Goal: Information Seeking & Learning: Learn about a topic

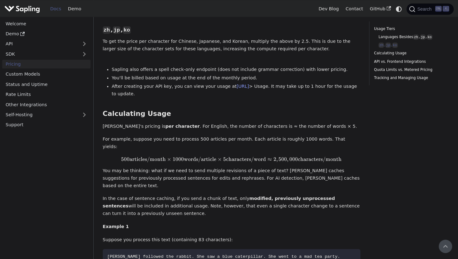
scroll to position [343, 0]
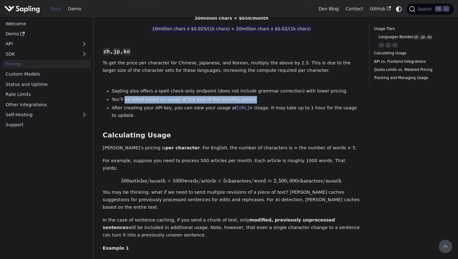
drag, startPoint x: 123, startPoint y: 80, endPoint x: 246, endPoint y: 80, distance: 123.5
click at [246, 96] on li "You'll be billed based on usage at the end of the monthly period." at bounding box center [236, 99] width 248 height 7
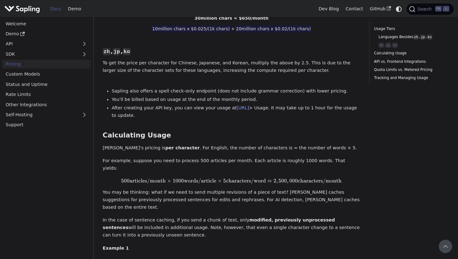
drag, startPoint x: 246, startPoint y: 80, endPoint x: 192, endPoint y: 103, distance: 59.3
click at [192, 103] on div "Languages Besides zh , jp , ko ​ The table below provides the costs for the Edi…" at bounding box center [231, 136] width 257 height 555
click at [249, 105] on link "[URL]" at bounding box center [242, 107] width 12 height 5
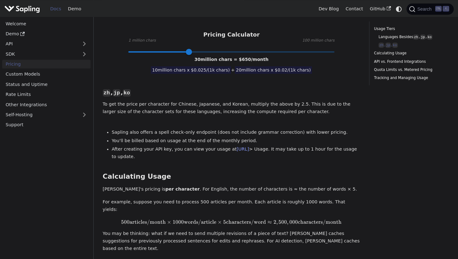
scroll to position [312, 0]
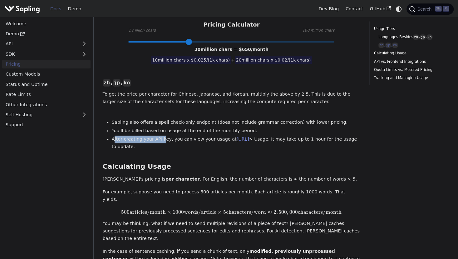
drag, startPoint x: 114, startPoint y: 117, endPoint x: 160, endPoint y: 118, distance: 46.2
click at [160, 135] on li "After creating your API key, you can view your usage at [URL] > Usage. It may t…" at bounding box center [236, 142] width 248 height 15
click at [162, 135] on li "After creating your API key, you can view your usage at [URL] > Usage. It may t…" at bounding box center [236, 142] width 248 height 15
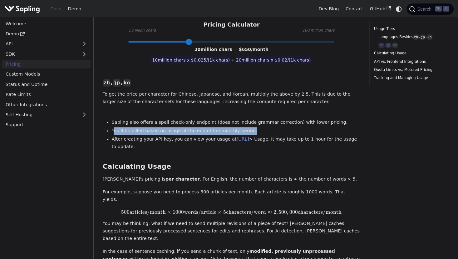
drag, startPoint x: 113, startPoint y: 108, endPoint x: 256, endPoint y: 110, distance: 142.9
click at [256, 127] on li "You'll be billed based on usage at the end of the monthly period." at bounding box center [236, 130] width 248 height 7
drag, startPoint x: 256, startPoint y: 110, endPoint x: 342, endPoint y: 106, distance: 86.2
click at [342, 127] on li "You'll be billed based on usage at the end of the monthly period." at bounding box center [236, 130] width 248 height 7
click at [266, 127] on li "You'll be billed based on usage at the end of the monthly period." at bounding box center [236, 130] width 248 height 7
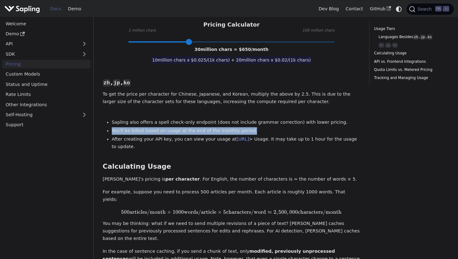
drag, startPoint x: 260, startPoint y: 108, endPoint x: 109, endPoint y: 107, distance: 151.0
click at [109, 119] on ul "Sapling also offers a spell check-only endpoint (does not include grammar corre…" at bounding box center [231, 135] width 257 height 32
click at [171, 127] on li "You'll be billed based on usage at the end of the monthly period." at bounding box center [236, 130] width 248 height 7
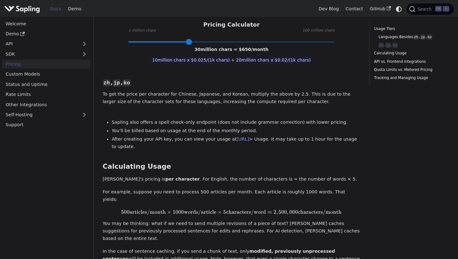
drag, startPoint x: 163, startPoint y: 127, endPoint x: 100, endPoint y: 103, distance: 67.2
copy ul "Sapling also offers a spell check-only endpoint (does not include grammar corre…"
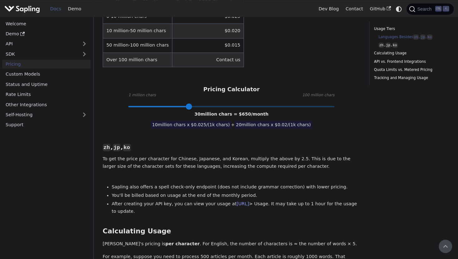
scroll to position [218, 0]
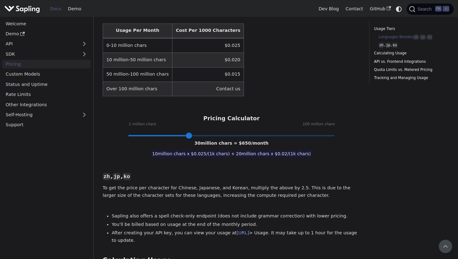
click at [334, 184] on p "To get the price per character for Chinese, Japanese, and Korean, multiply the …" at bounding box center [231, 191] width 257 height 15
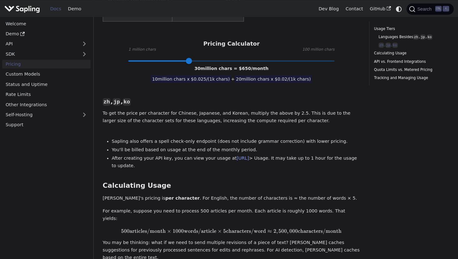
scroll to position [343, 0]
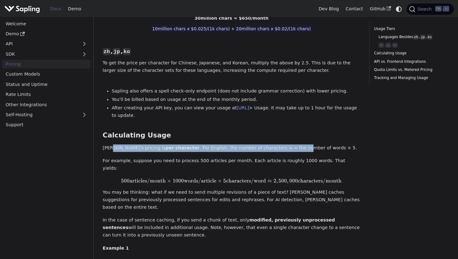
drag, startPoint x: 220, startPoint y: 127, endPoint x: 266, endPoint y: 127, distance: 45.5
click at [266, 144] on p "[PERSON_NAME]'s pricing is per character . For English, the number of character…" at bounding box center [231, 147] width 257 height 7
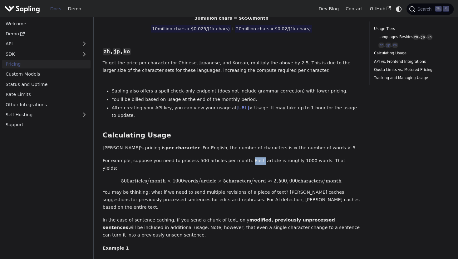
drag, startPoint x: 266, startPoint y: 127, endPoint x: 234, endPoint y: 130, distance: 31.9
click at [234, 130] on div "Languages Besides zh , jp , ko ​ The table below provides the costs for the Edi…" at bounding box center [231, 136] width 257 height 555
click at [127, 144] on p "[PERSON_NAME]'s pricing is per character . For English, the number of character…" at bounding box center [231, 147] width 257 height 7
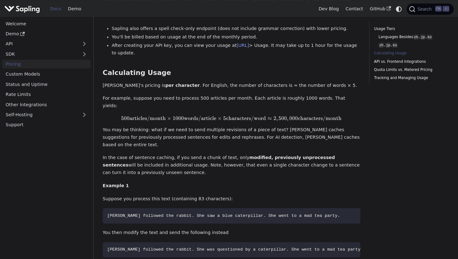
scroll to position [437, 0]
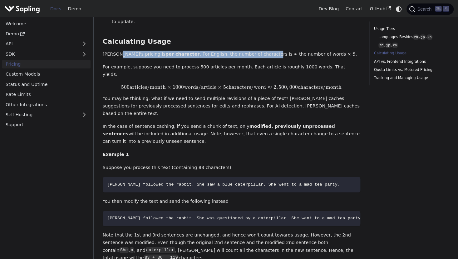
drag, startPoint x: 163, startPoint y: 32, endPoint x: 241, endPoint y: 32, distance: 78.0
click at [241, 51] on p "[PERSON_NAME]'s pricing is per character . For English, the number of character…" at bounding box center [231, 54] width 257 height 7
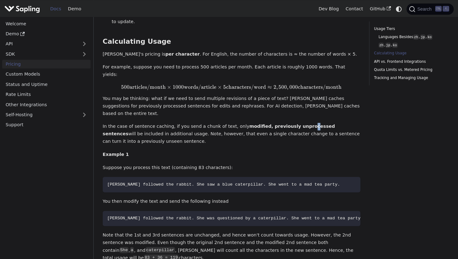
drag, startPoint x: 241, startPoint y: 32, endPoint x: 289, endPoint y: 83, distance: 70.4
click at [289, 83] on div "Languages Besides zh , jp , ko ​ The table below provides the costs for the Edi…" at bounding box center [231, 42] width 257 height 555
click at [260, 123] on p "In the case of sentence caching, if you send a chunk of text, only modified, pr…" at bounding box center [231, 134] width 257 height 22
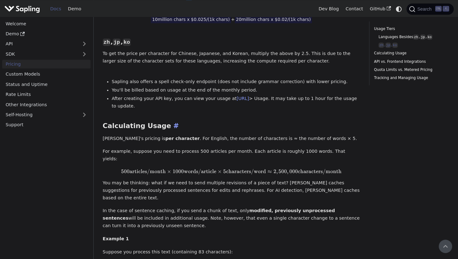
scroll to position [281, 0]
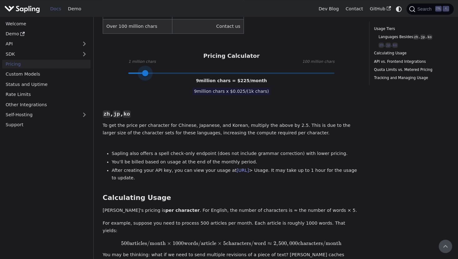
type input "10"
drag, startPoint x: 190, startPoint y: 50, endPoint x: 148, endPoint y: 58, distance: 43.1
click at [148, 58] on div "Languages Besides zh , jp , ko ​ The table below provides the costs for the Edi…" at bounding box center [231, 198] width 257 height 555
drag, startPoint x: 299, startPoint y: 63, endPoint x: 226, endPoint y: 63, distance: 73.3
click at [226, 63] on div "Languages Besides zh , jp , ko ​ The table below provides the costs for the Edi…" at bounding box center [231, 198] width 257 height 555
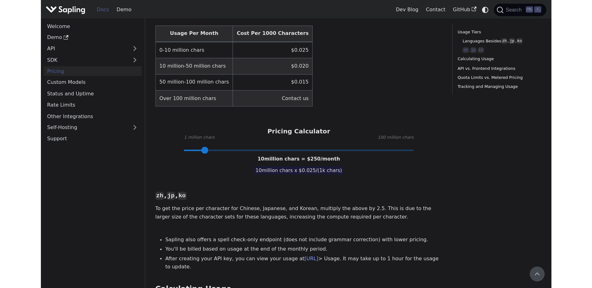
scroll to position [218, 0]
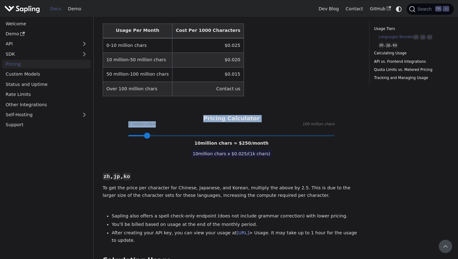
drag, startPoint x: 206, startPoint y: 98, endPoint x: 277, endPoint y: 103, distance: 71.3
click at [277, 115] on div "Pricing Calculator 1 million chars 100 million chars 10 million chars = $ 250 /…" at bounding box center [231, 125] width 257 height 20
drag, startPoint x: 277, startPoint y: 103, endPoint x: 298, endPoint y: 162, distance: 63.0
click at [298, 184] on p "To get the price per character for Chinese, Japanese, and Korean, multiply the …" at bounding box center [231, 191] width 257 height 15
